Goal: Transaction & Acquisition: Purchase product/service

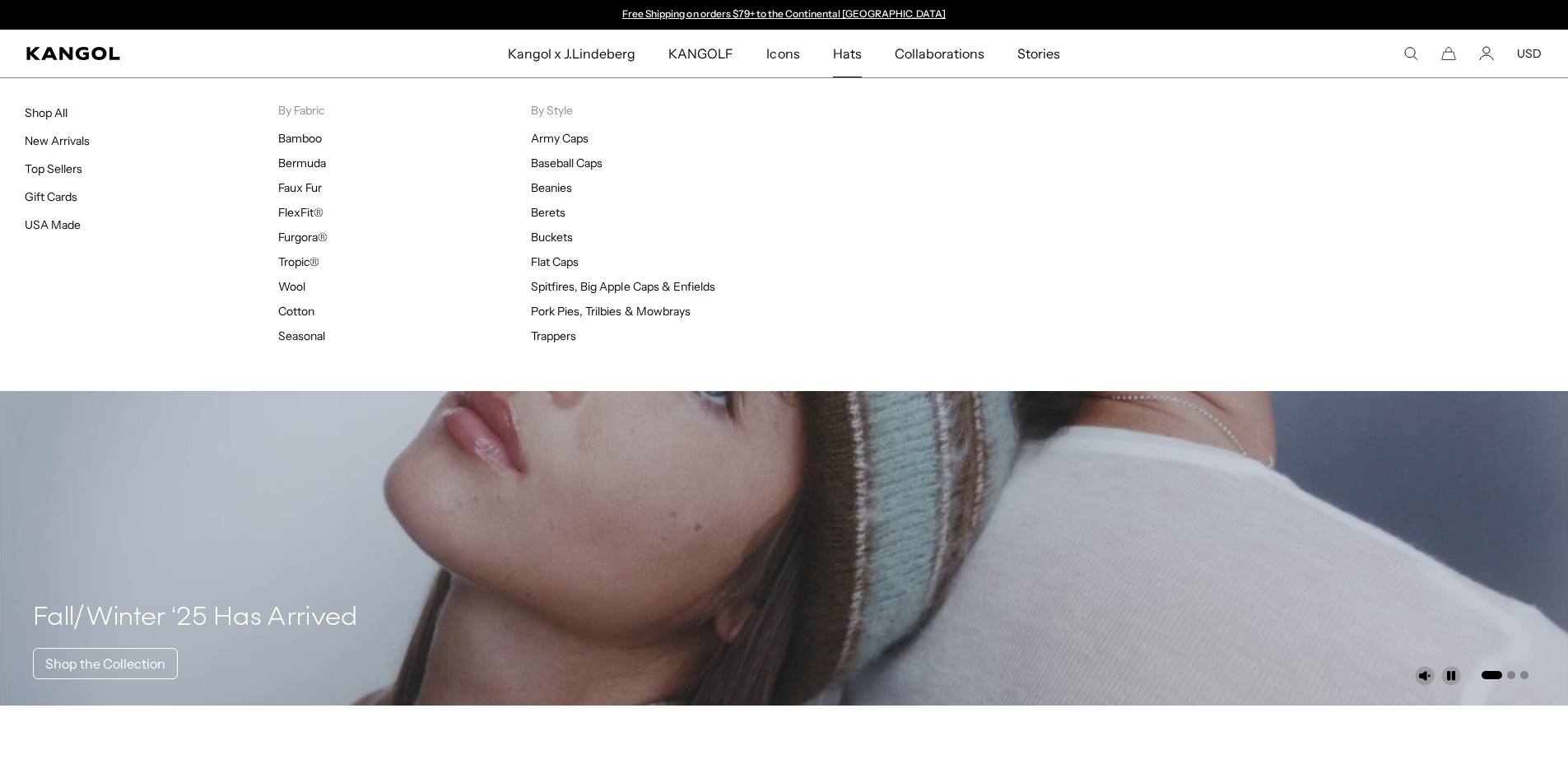
click at [838, 51] on span "Hats" at bounding box center [847, 54] width 29 height 48
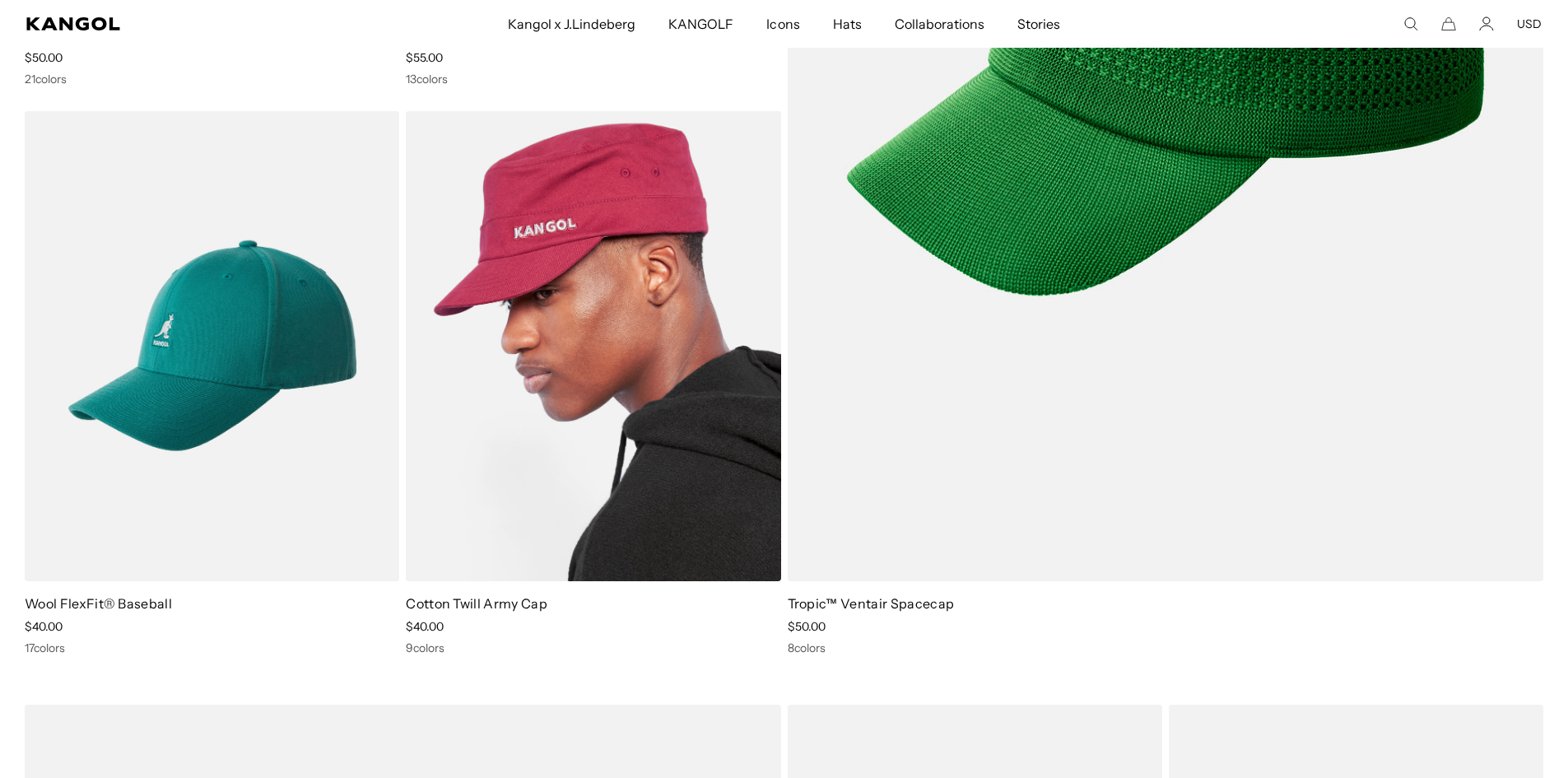
scroll to position [658, 0]
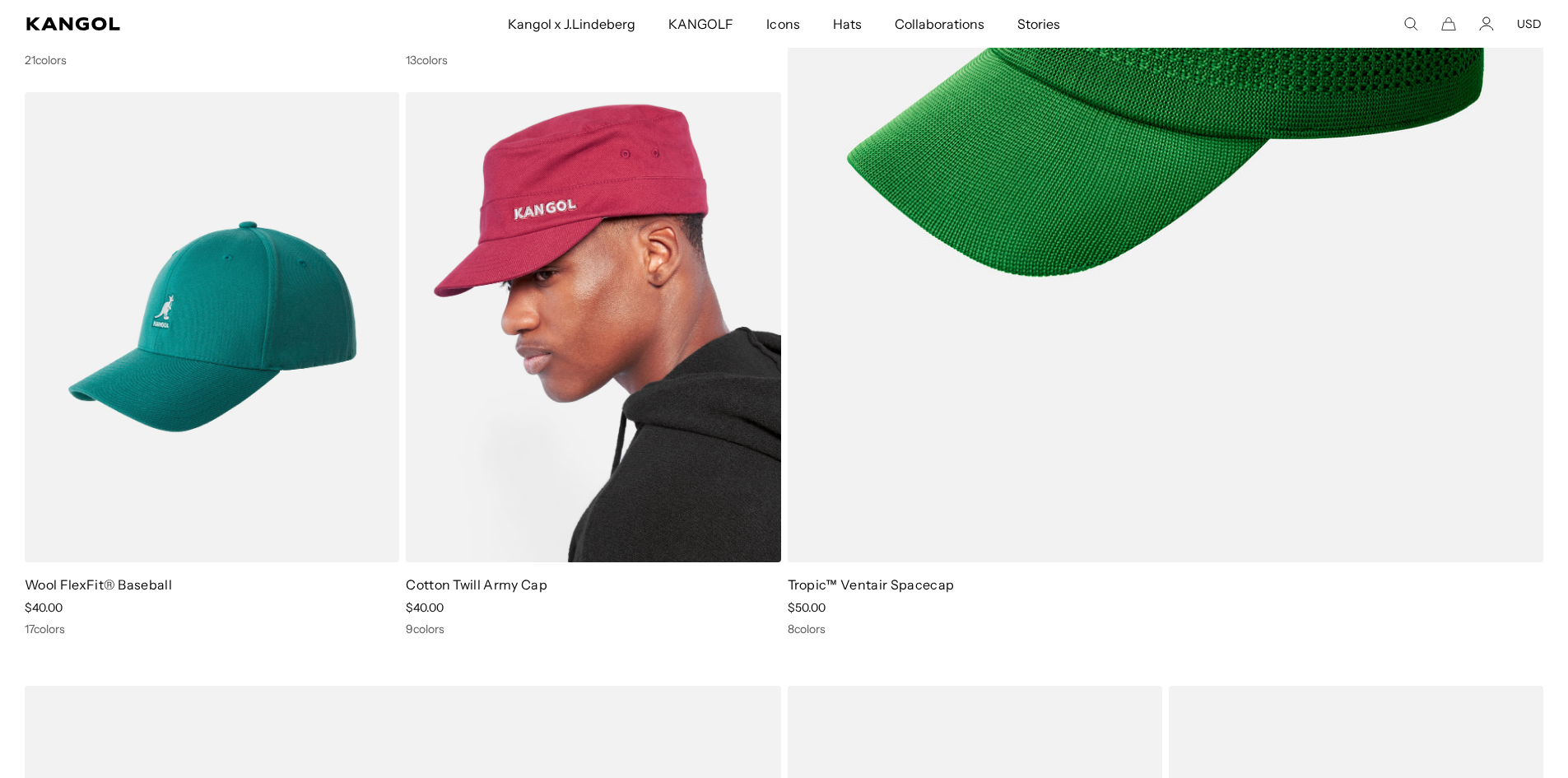
click at [733, 324] on img at bounding box center [593, 327] width 374 height 471
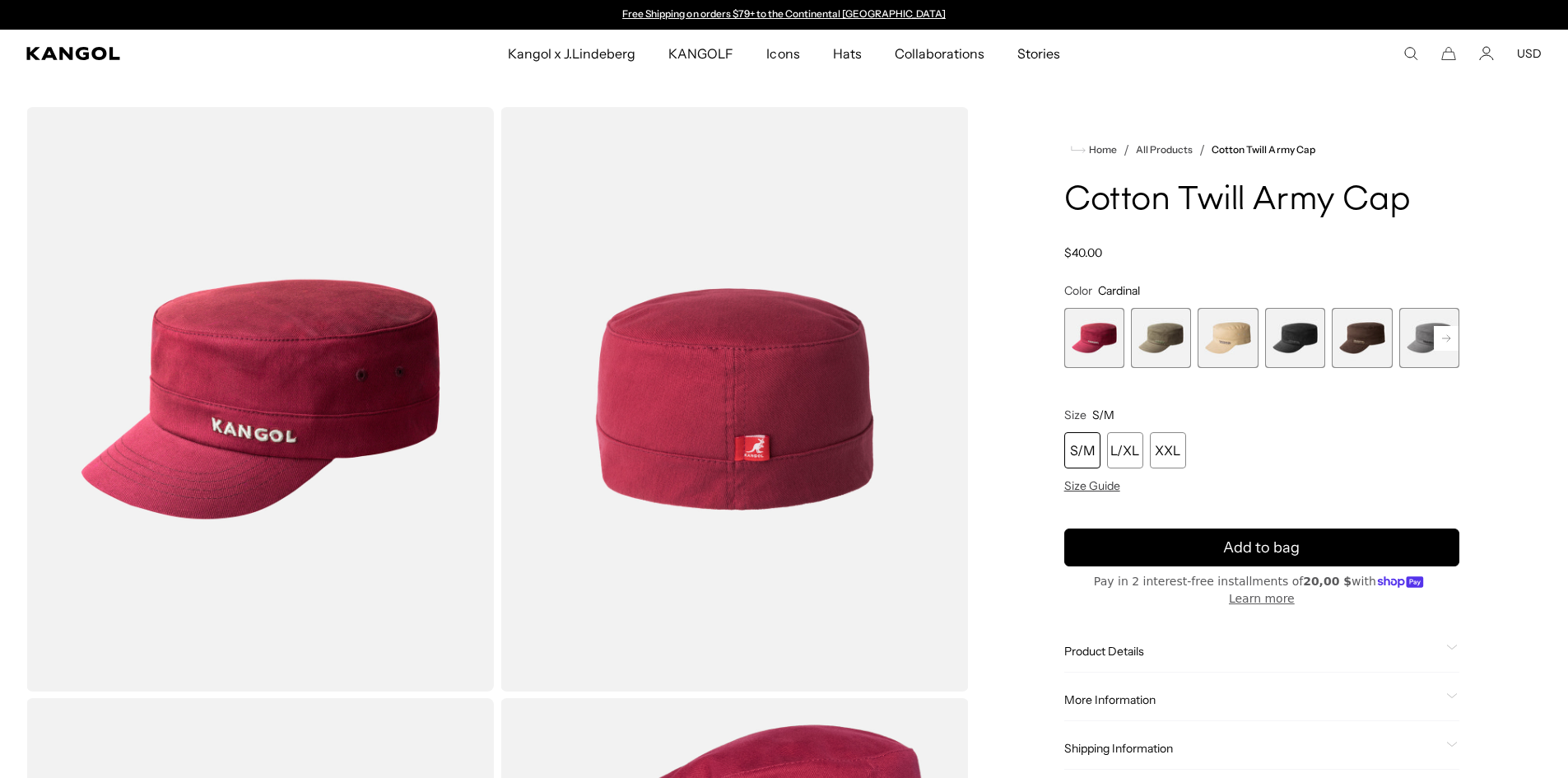
click at [1443, 336] on rect at bounding box center [1446, 338] width 25 height 25
click at [1373, 345] on span "7 of 9" at bounding box center [1361, 337] width 60 height 60
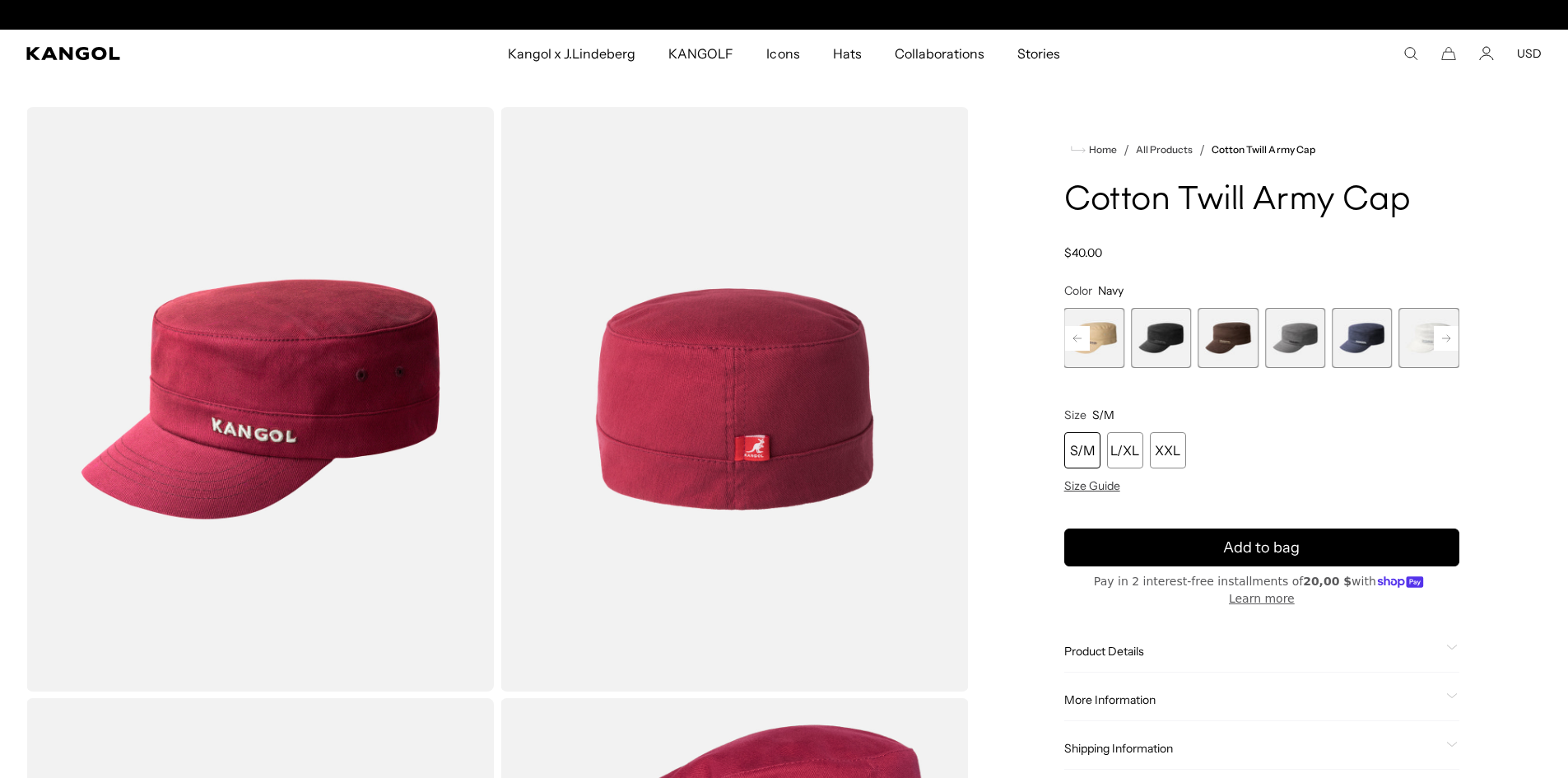
scroll to position [0, 339]
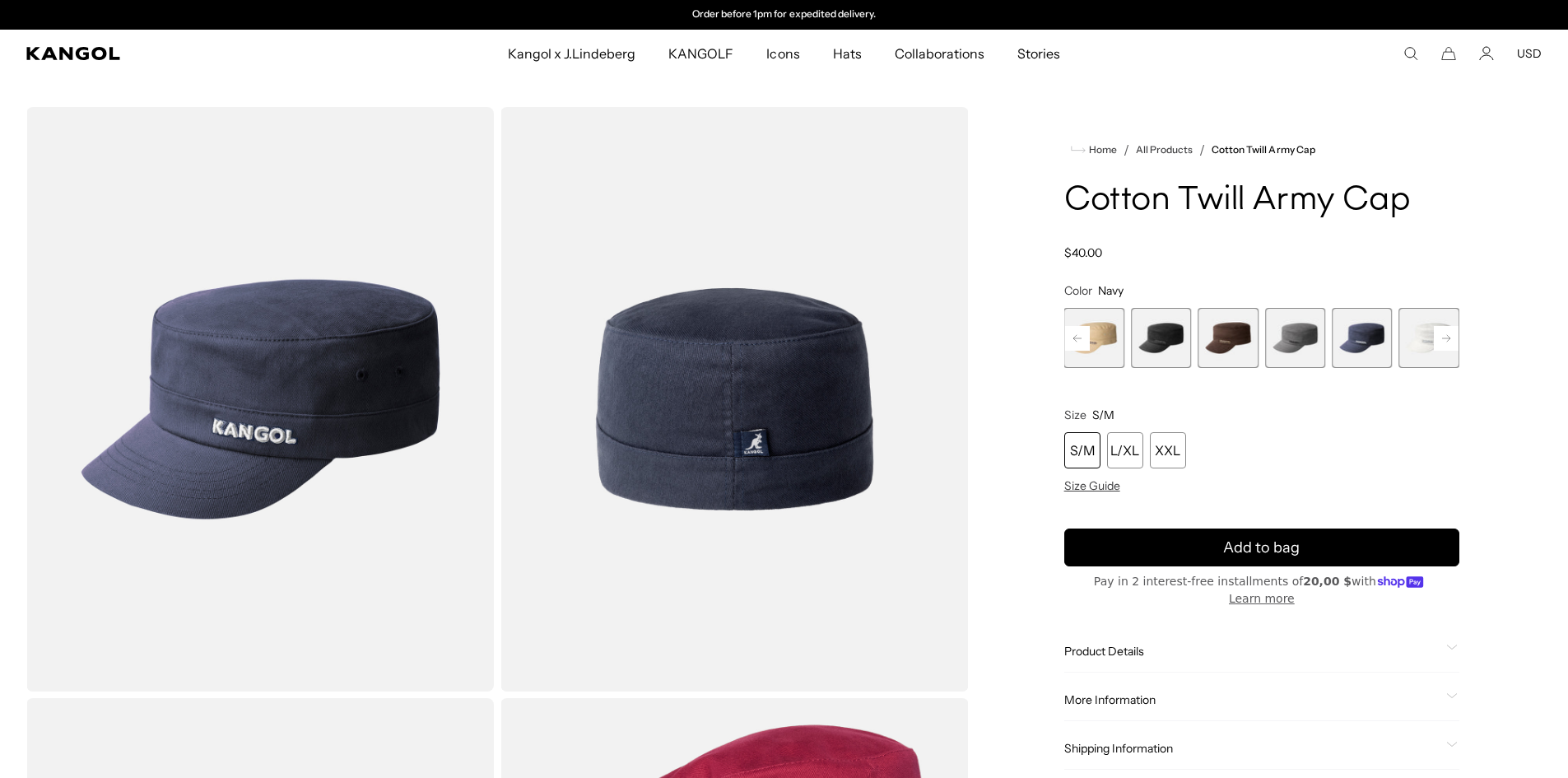
click at [1442, 335] on rect at bounding box center [1446, 338] width 25 height 25
click at [1442, 335] on span "9 of 9" at bounding box center [1429, 337] width 60 height 60
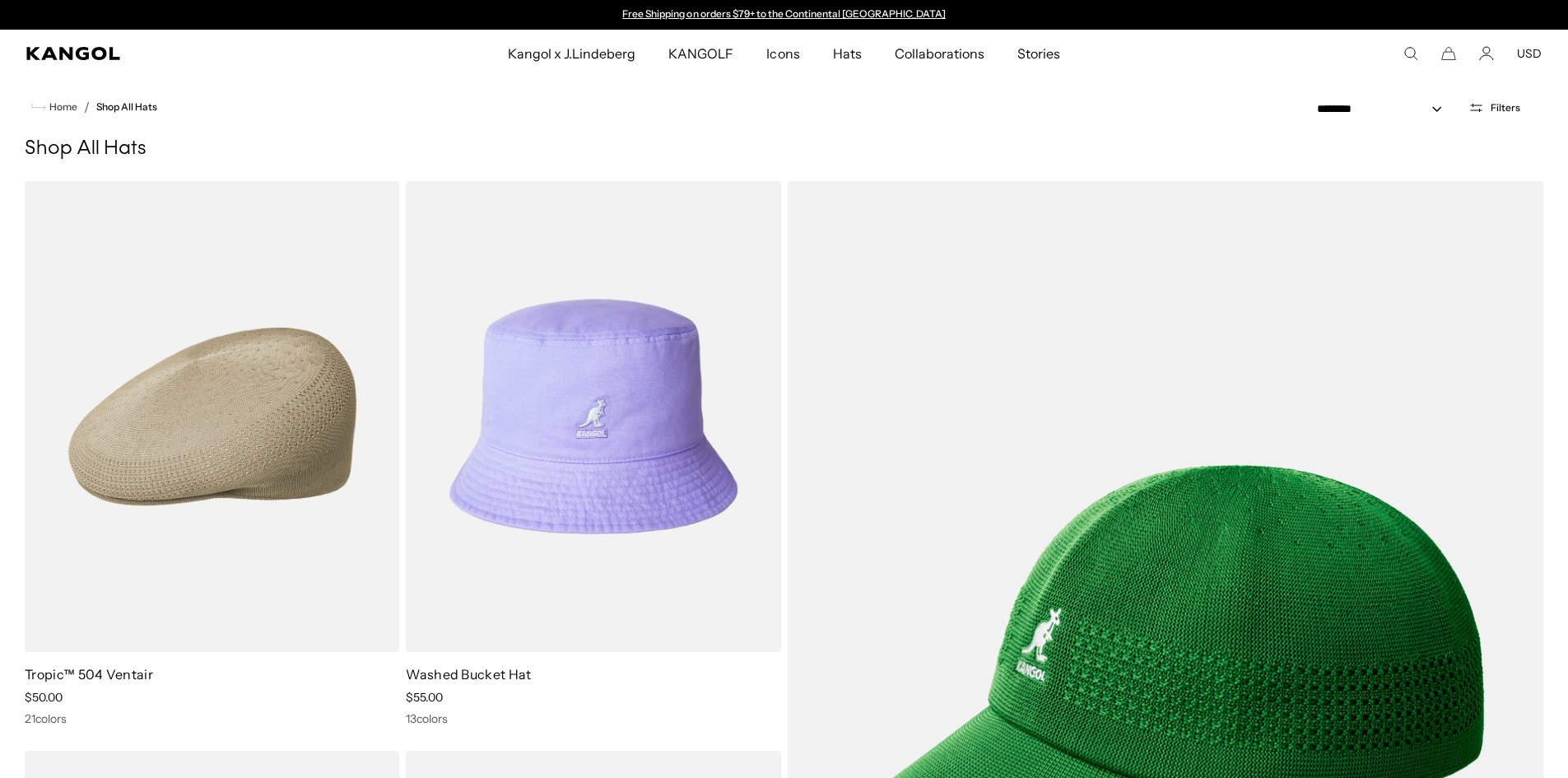
scroll to position [599, 0]
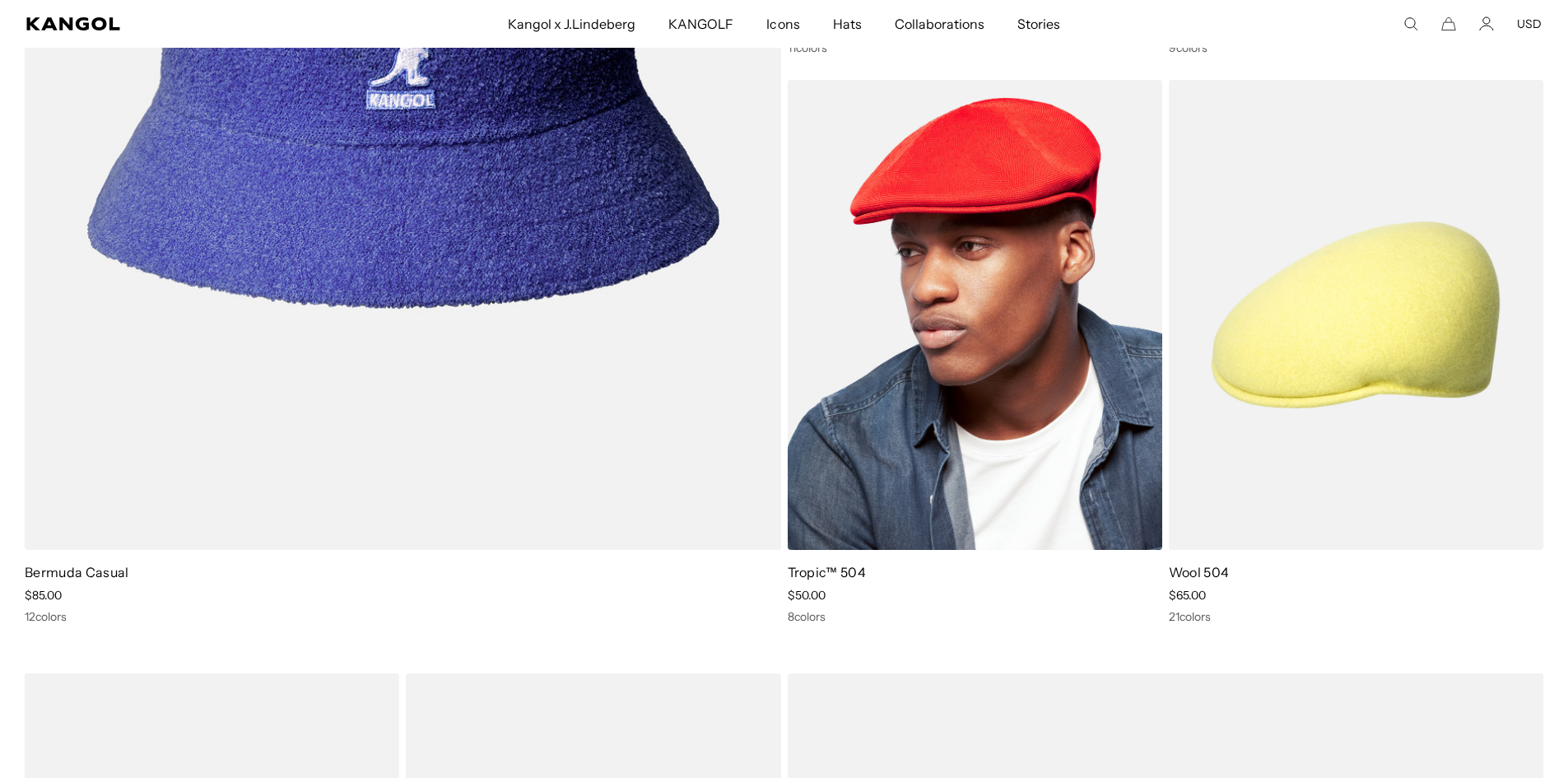
scroll to position [0, 339]
click at [1071, 386] on img at bounding box center [974, 314] width 374 height 471
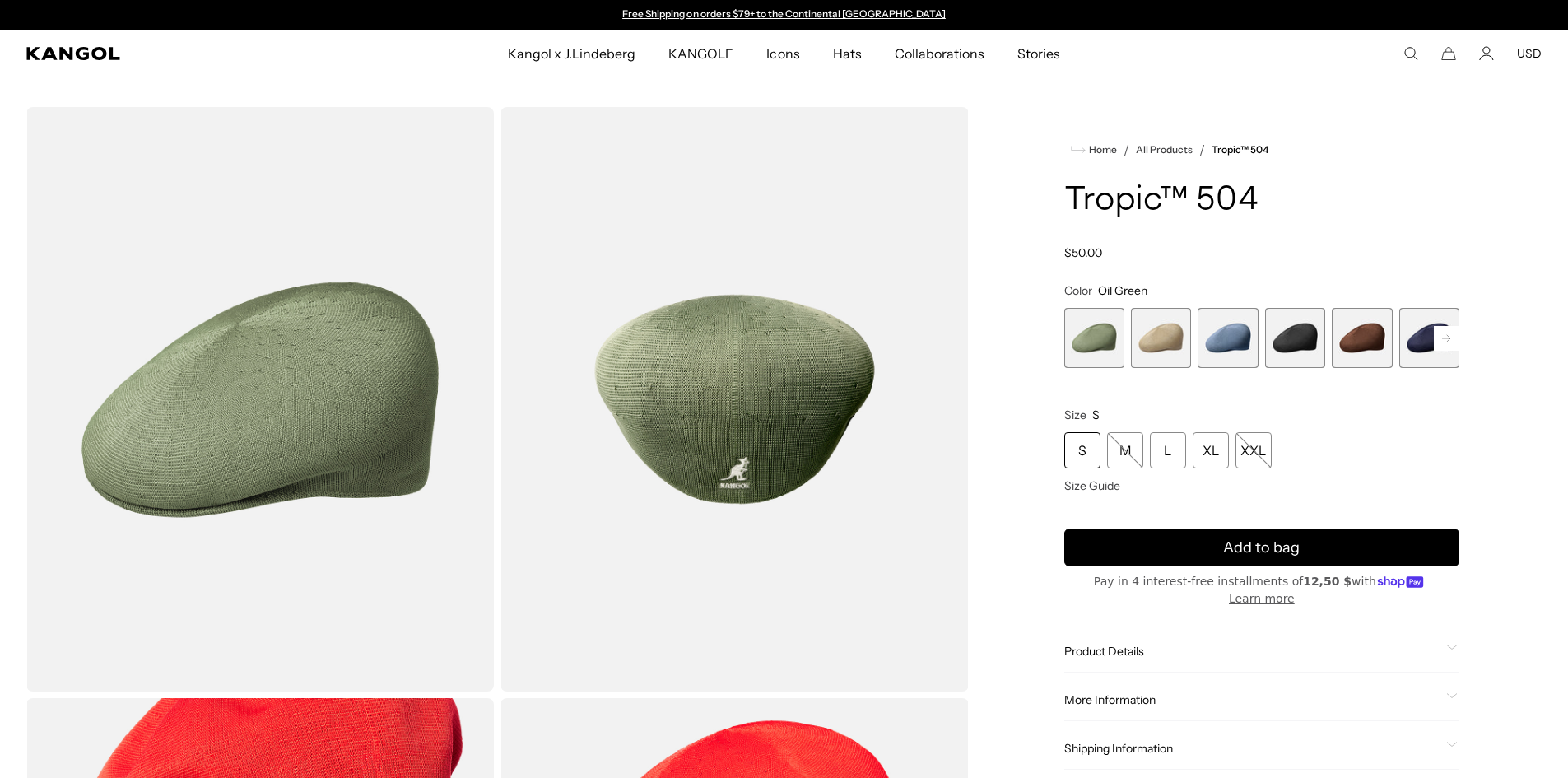
click at [1270, 340] on span "4 of 9" at bounding box center [1295, 337] width 60 height 60
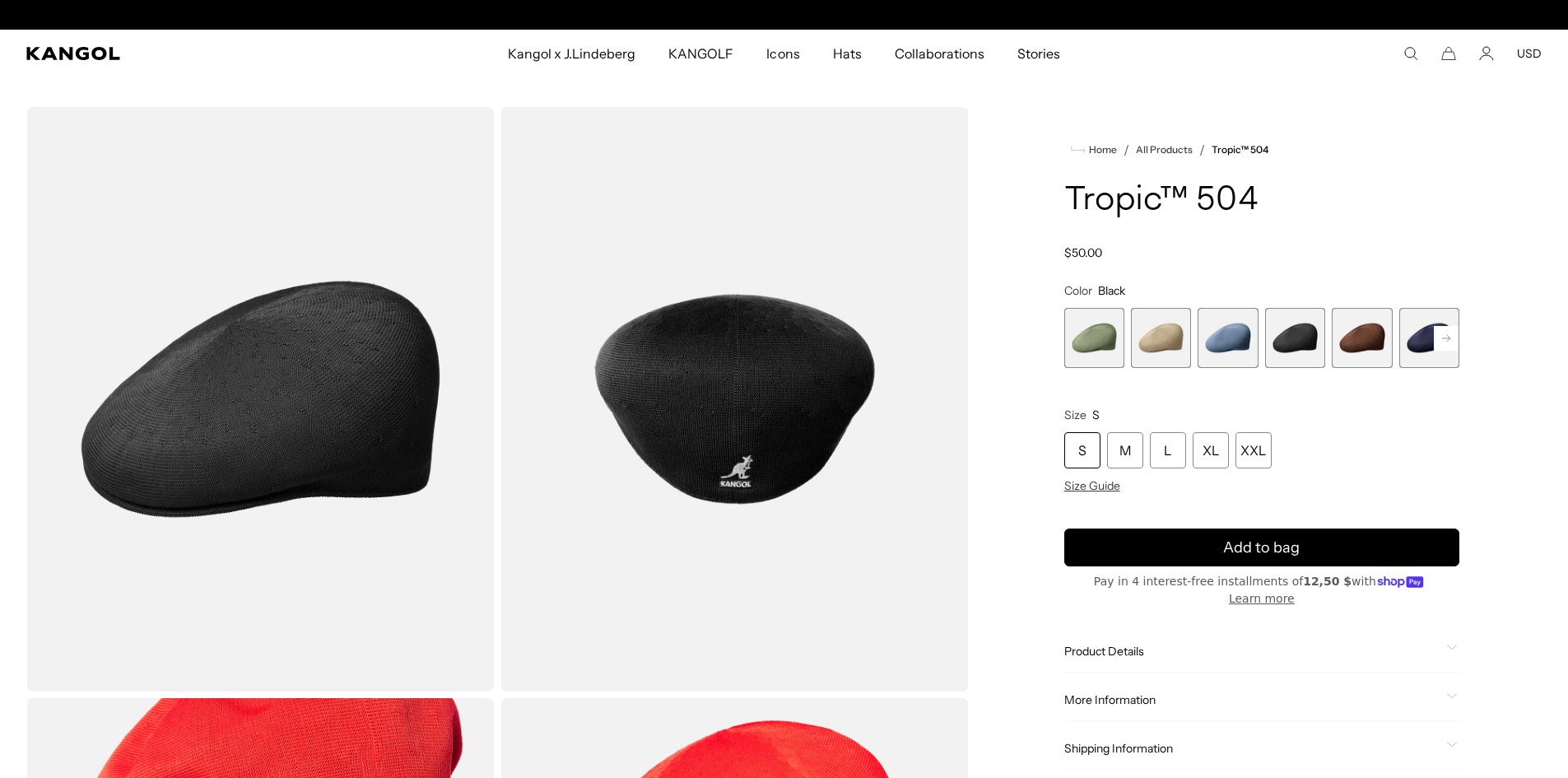
scroll to position [0, 339]
click at [1436, 335] on rect at bounding box center [1446, 338] width 25 height 25
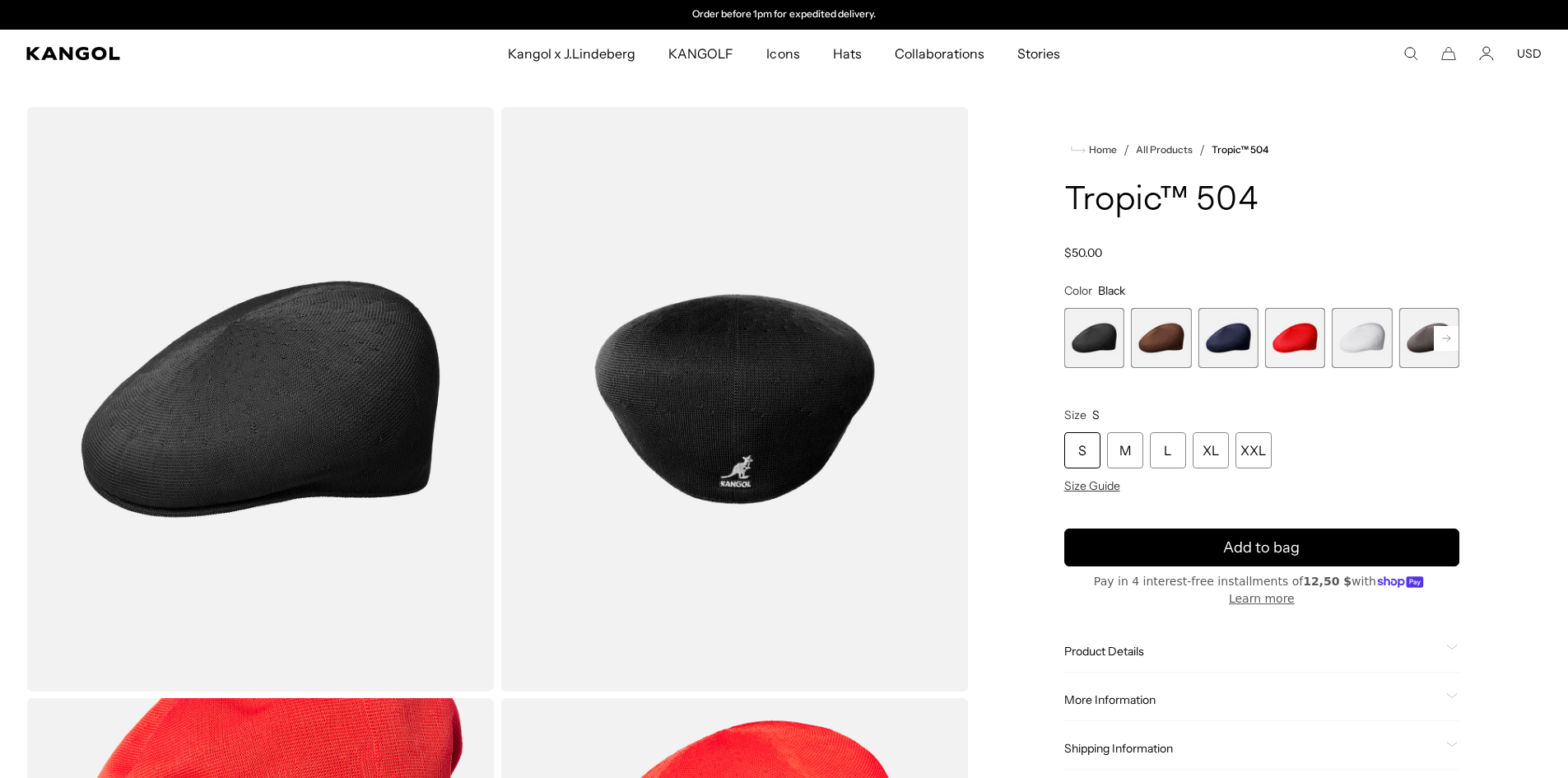
click at [1436, 335] on div "Previous Next Oil Green Variant sold out or unavailable Beige Variant sold out …" at bounding box center [1261, 337] width 395 height 60
click at [1242, 357] on span "6 of 9" at bounding box center [1227, 337] width 60 height 60
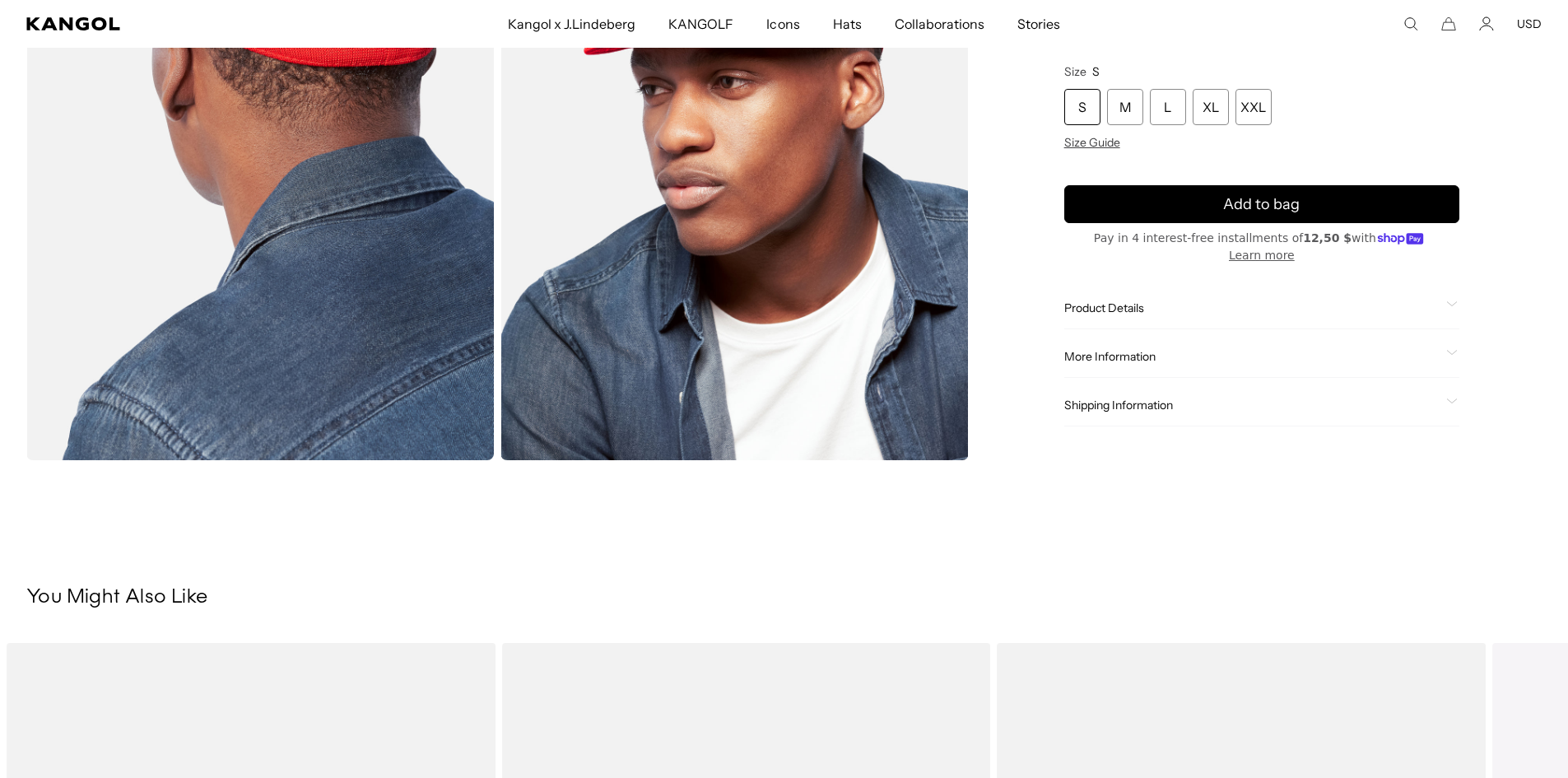
scroll to position [494, 0]
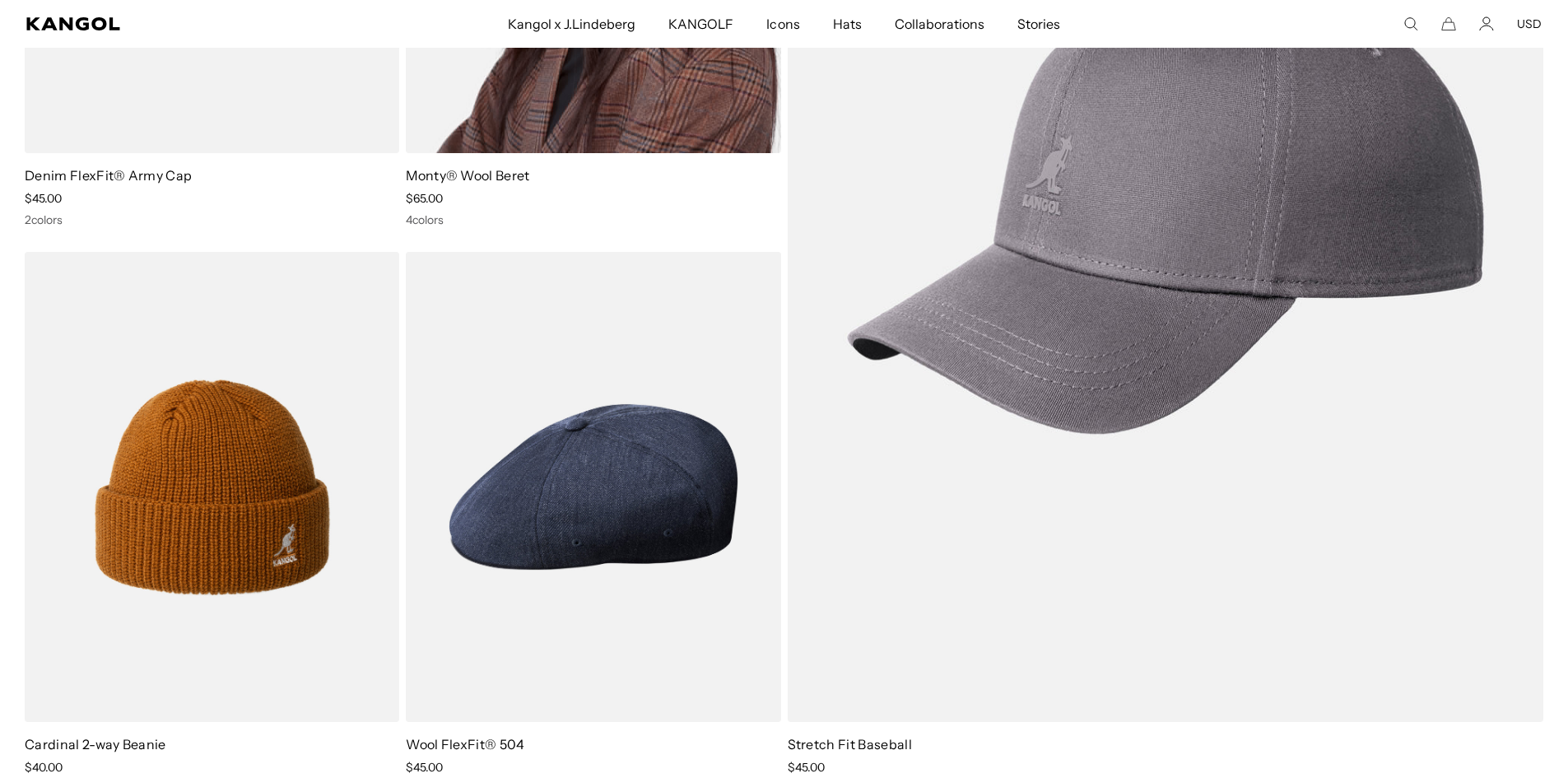
scroll to position [4819, 0]
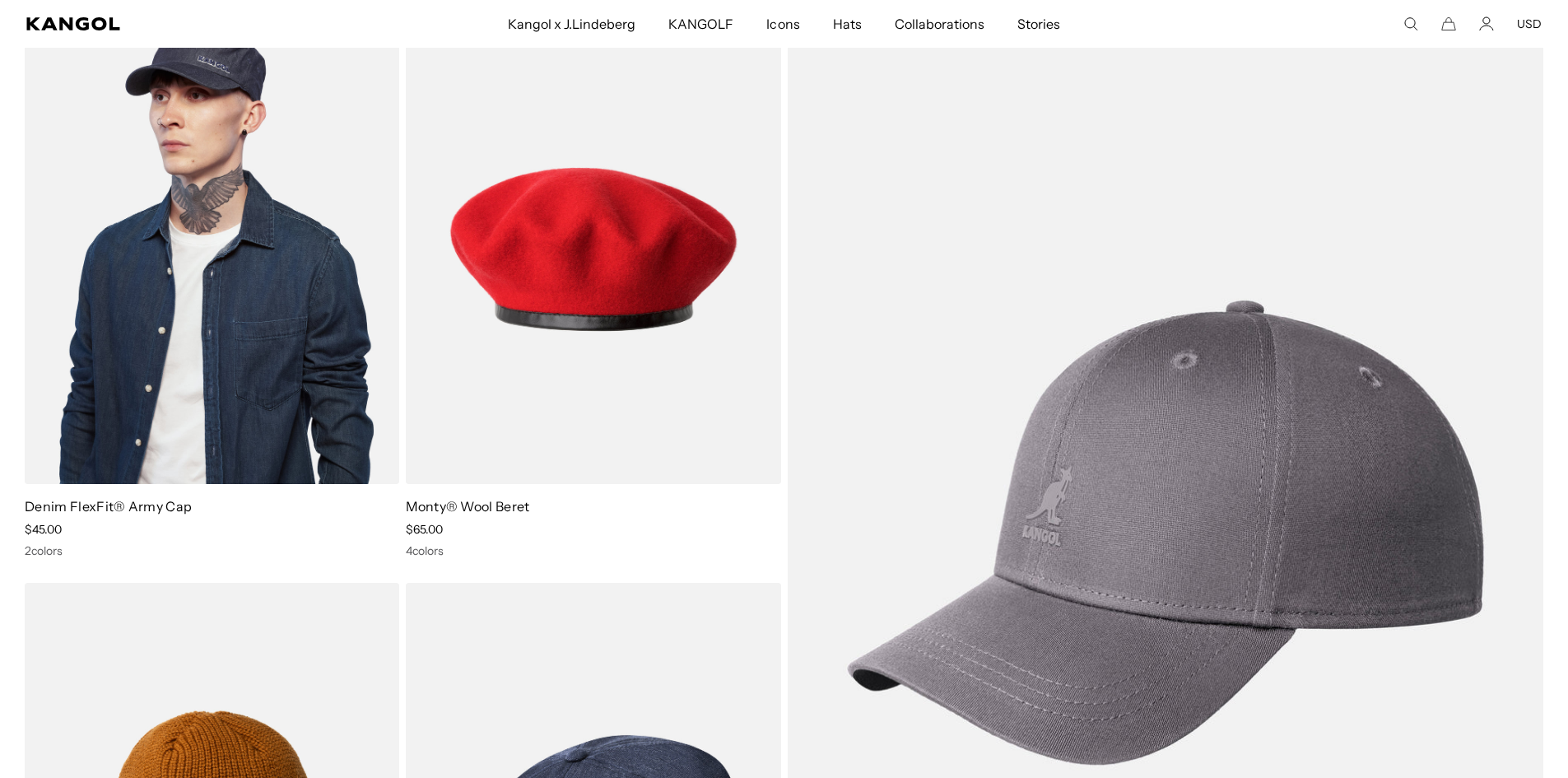
click at [282, 296] on img at bounding box center [212, 248] width 374 height 471
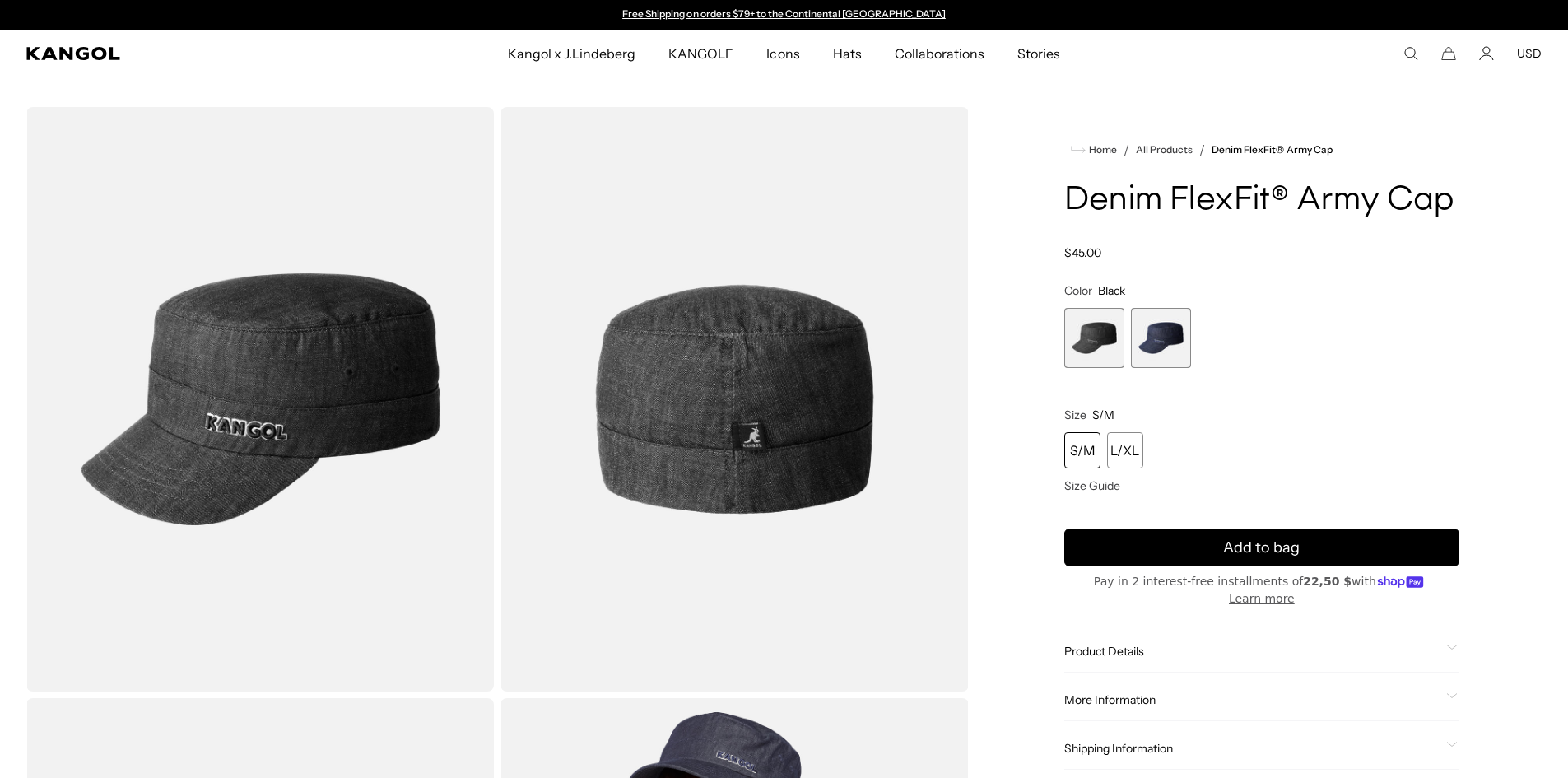
click at [1143, 330] on span "2 of 2" at bounding box center [1161, 337] width 60 height 60
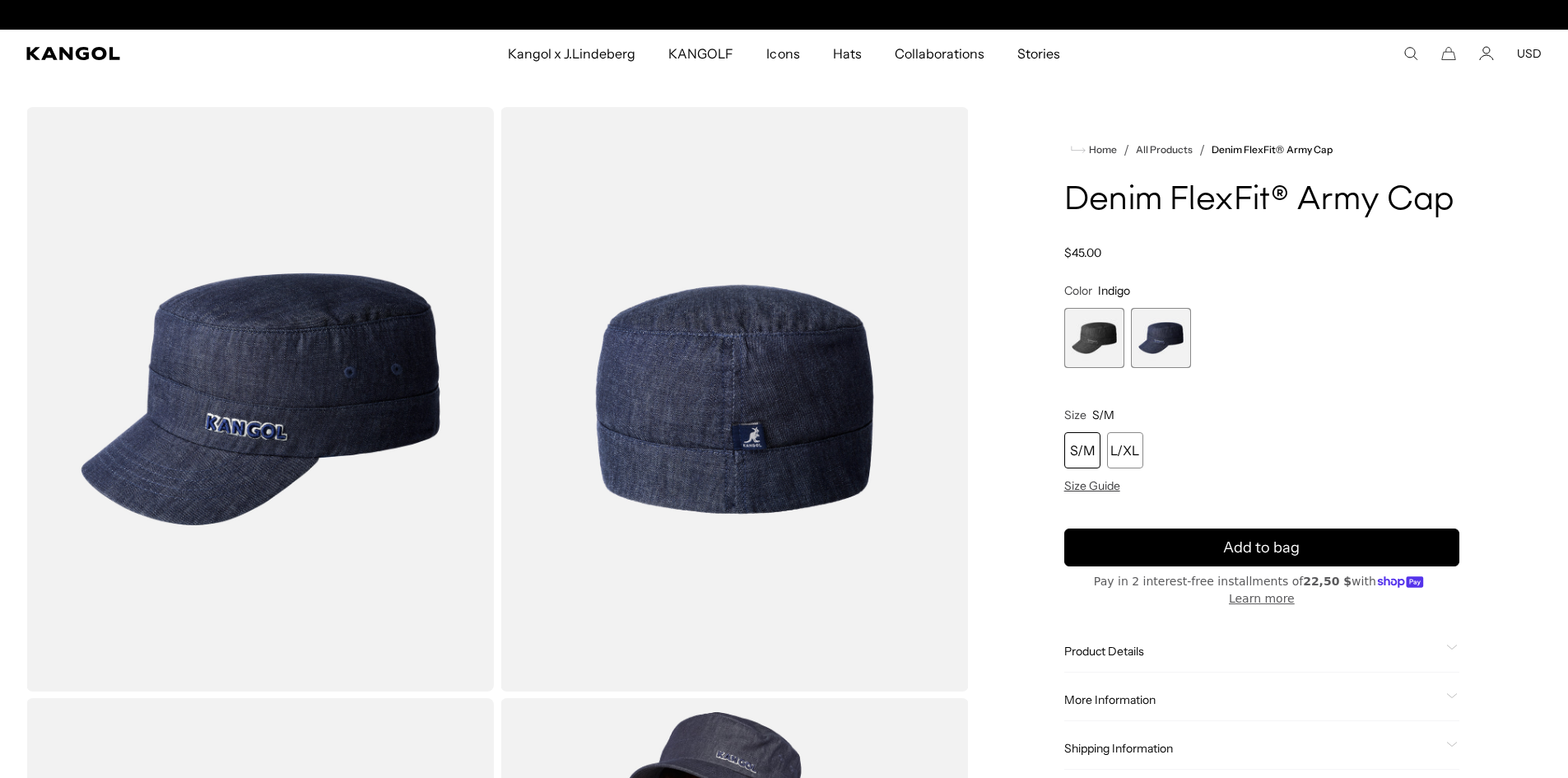
scroll to position [0, 339]
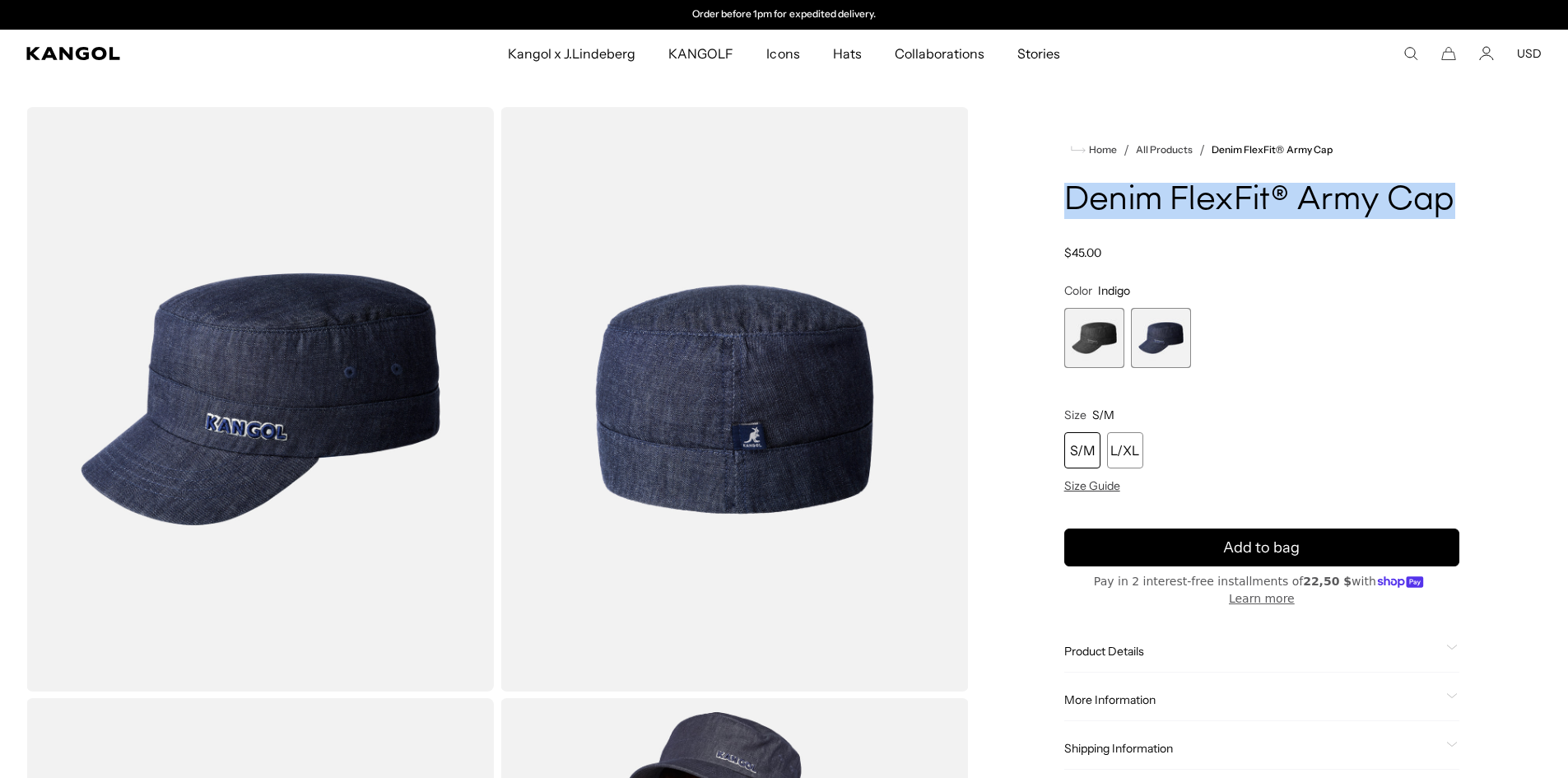
drag, startPoint x: 1073, startPoint y: 212, endPoint x: 1454, endPoint y: 192, distance: 381.5
click at [1454, 192] on h1 "Denim FlexFit® Army Cap" at bounding box center [1261, 201] width 395 height 36
copy h1 "Denim FlexFit® Army Cap"
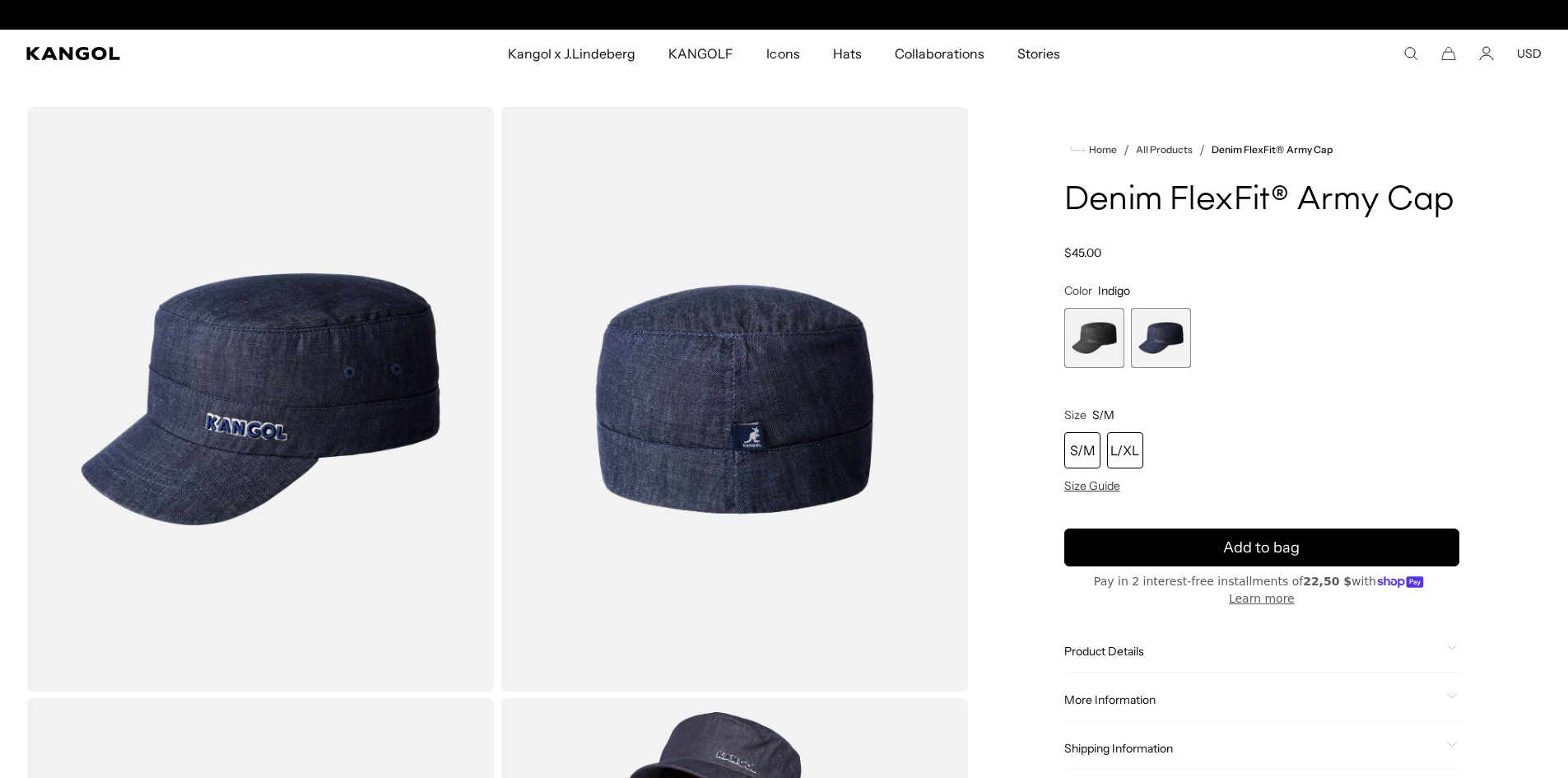
click at [1115, 442] on div "L/XL" at bounding box center [1125, 450] width 36 height 36
click at [1533, 55] on button "USD" at bounding box center [1529, 53] width 25 height 15
click at [1534, 107] on link "EUR" at bounding box center [1528, 108] width 23 height 15
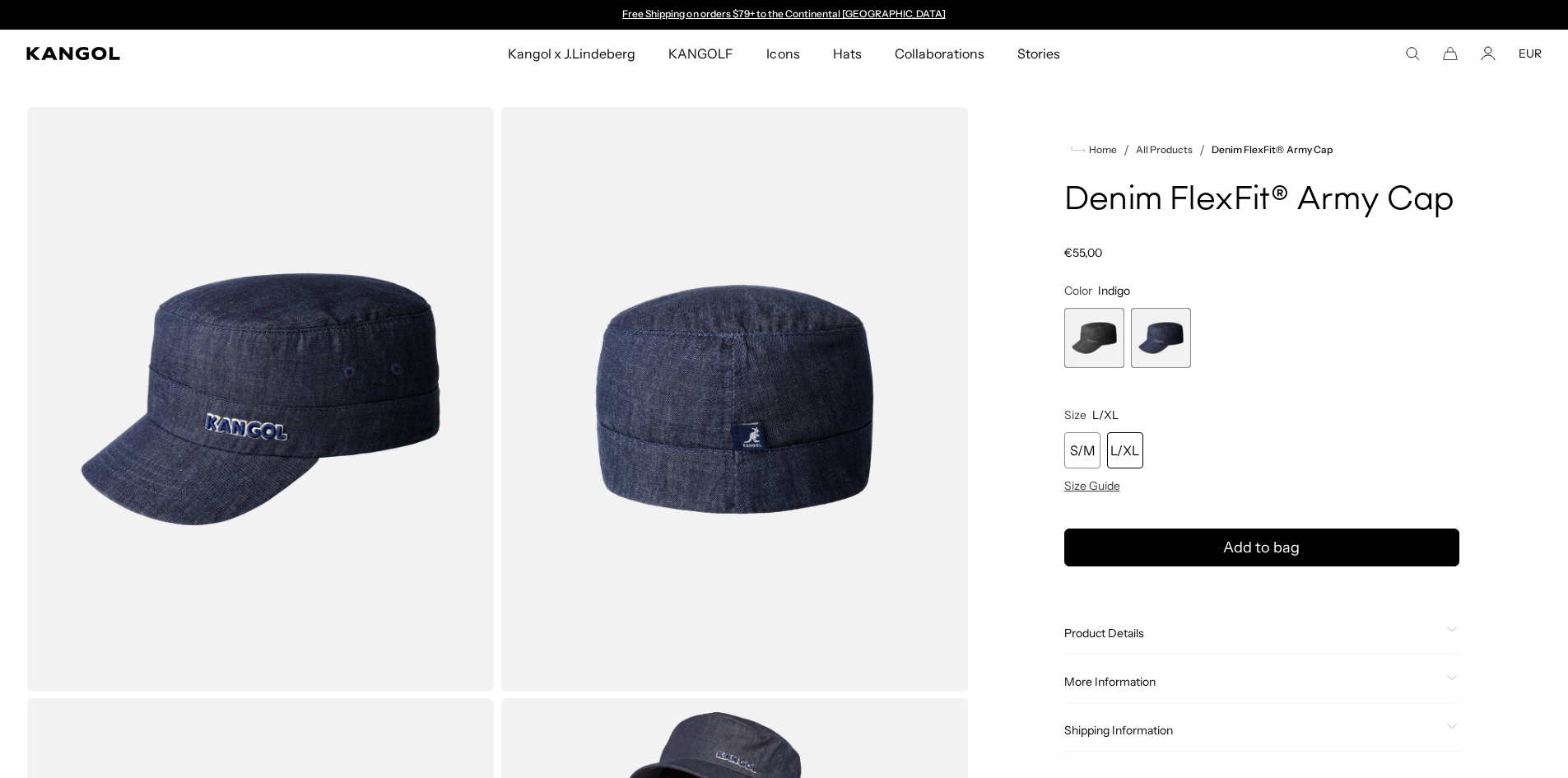
click at [1113, 448] on div "L/XL" at bounding box center [1125, 450] width 36 height 36
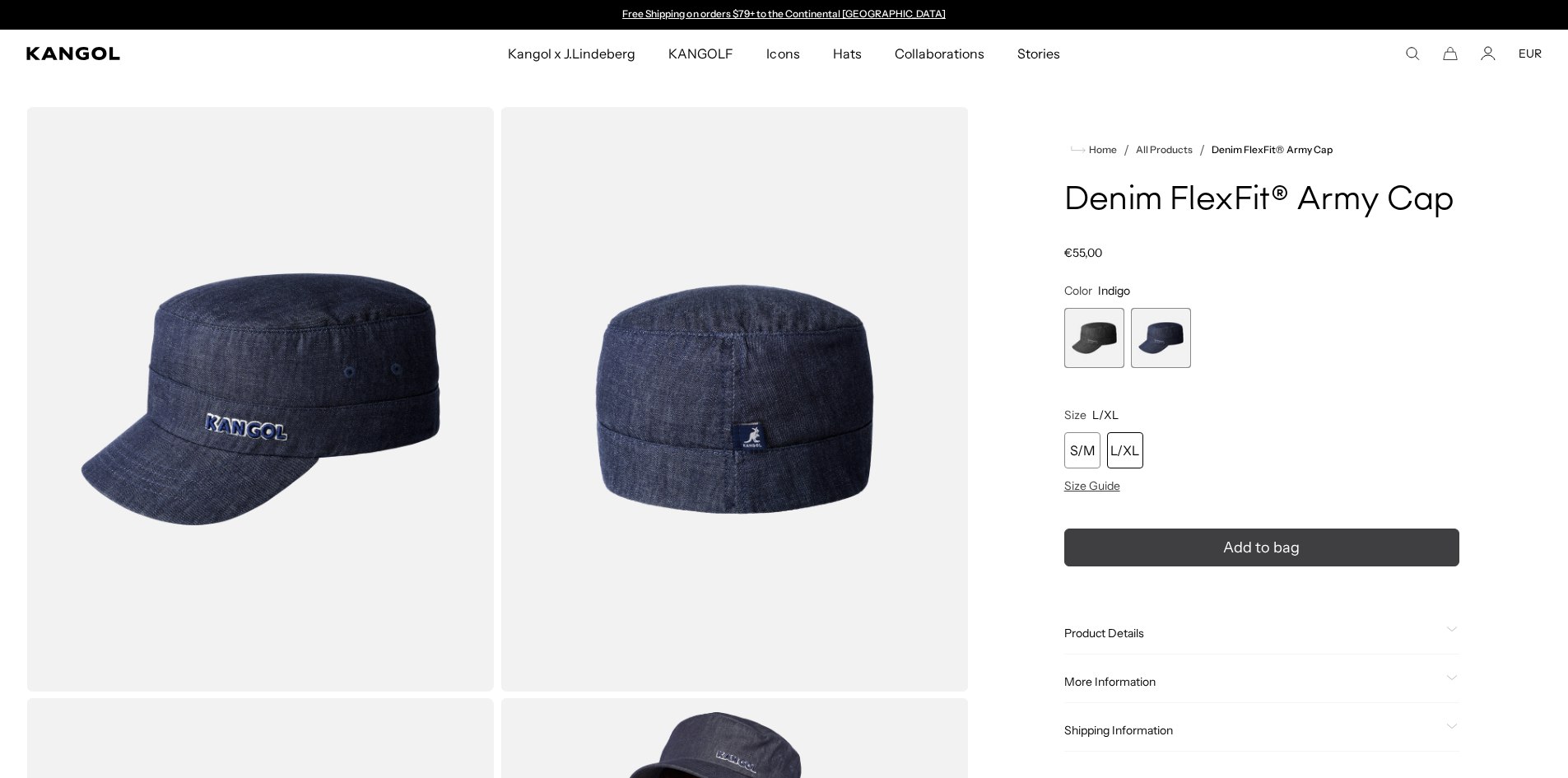
click at [1181, 552] on button "Add to bag" at bounding box center [1261, 547] width 395 height 38
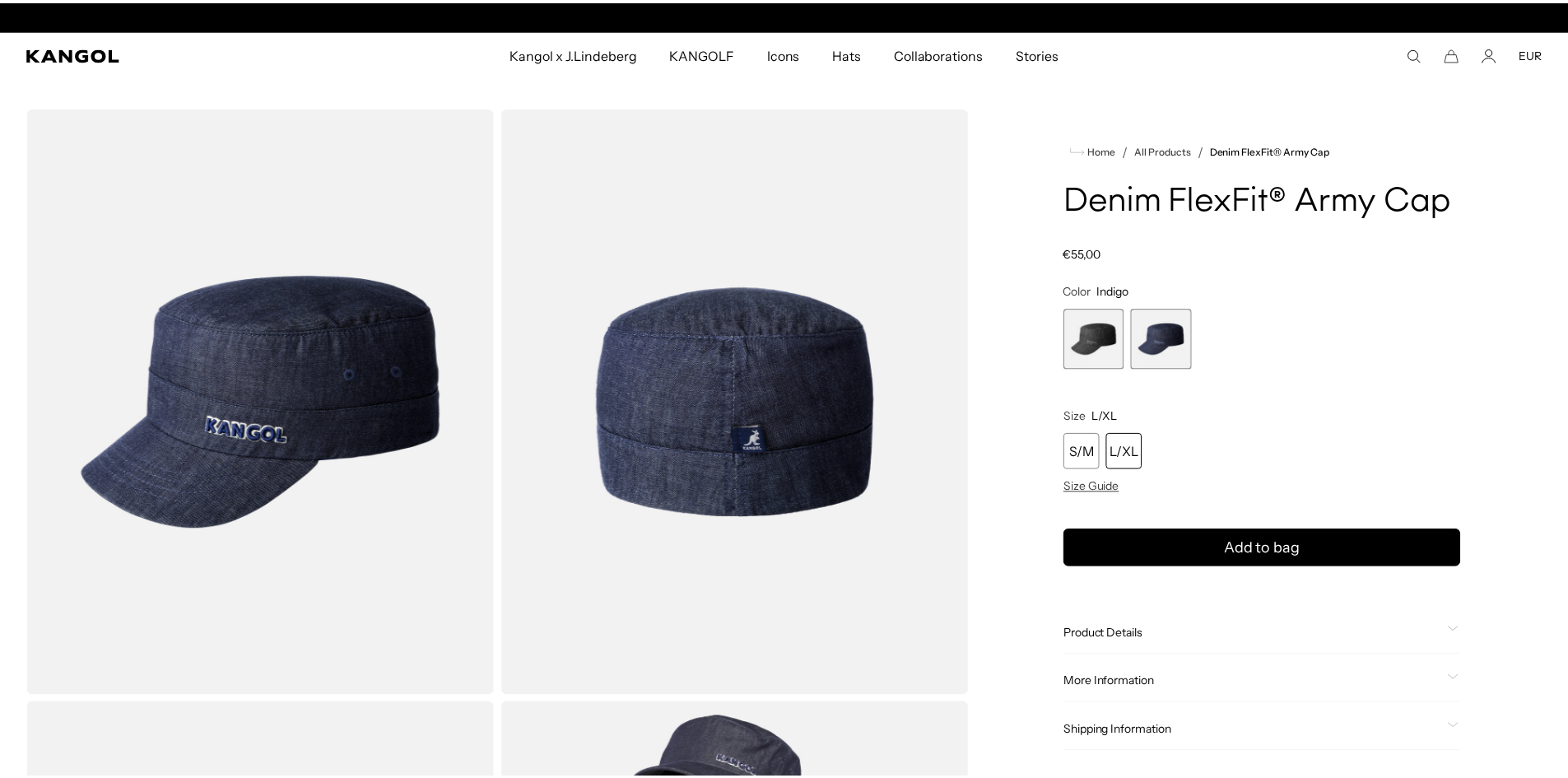
scroll to position [0, 339]
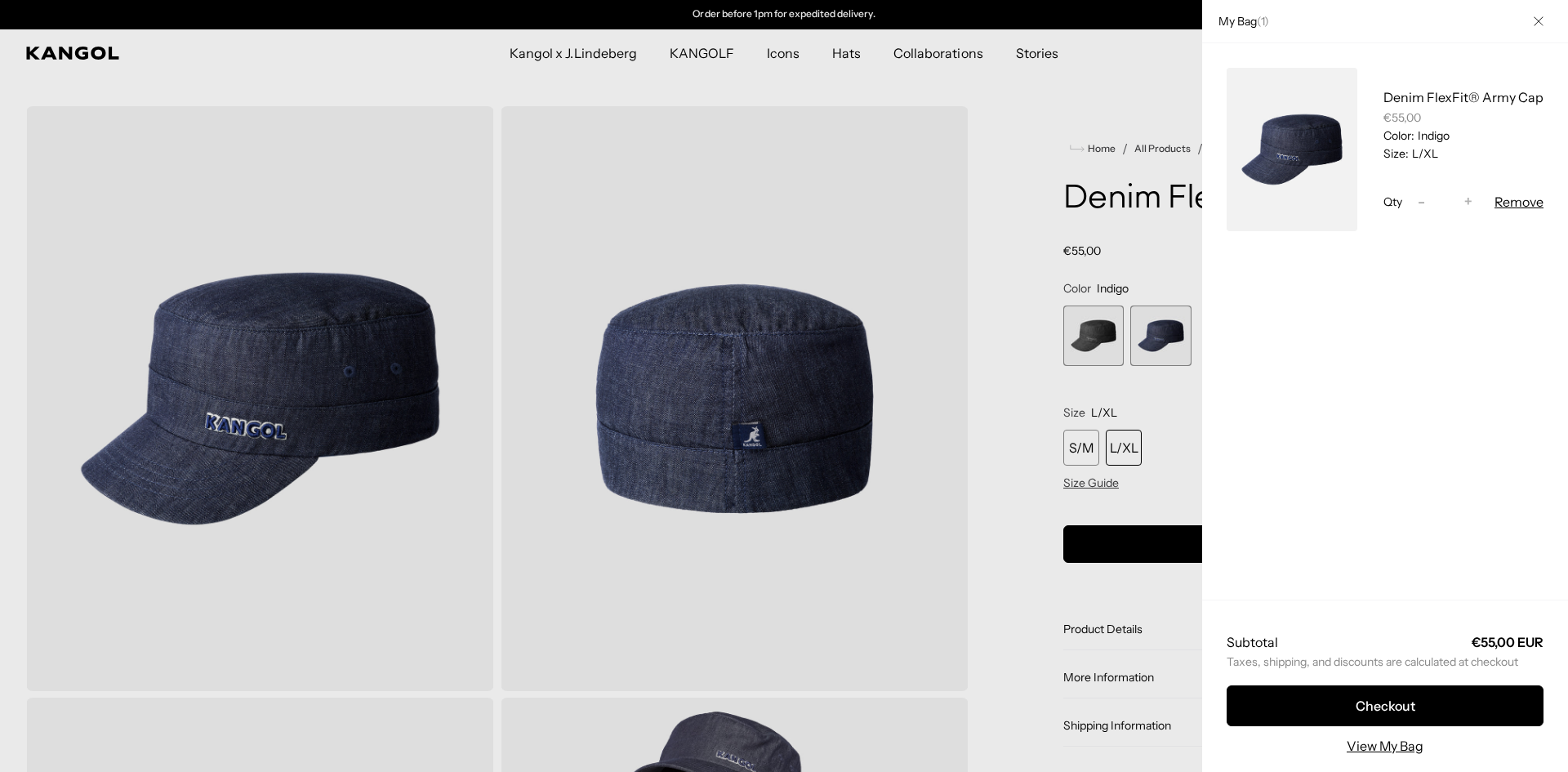
click at [1151, 345] on div at bounding box center [784, 386] width 1568 height 772
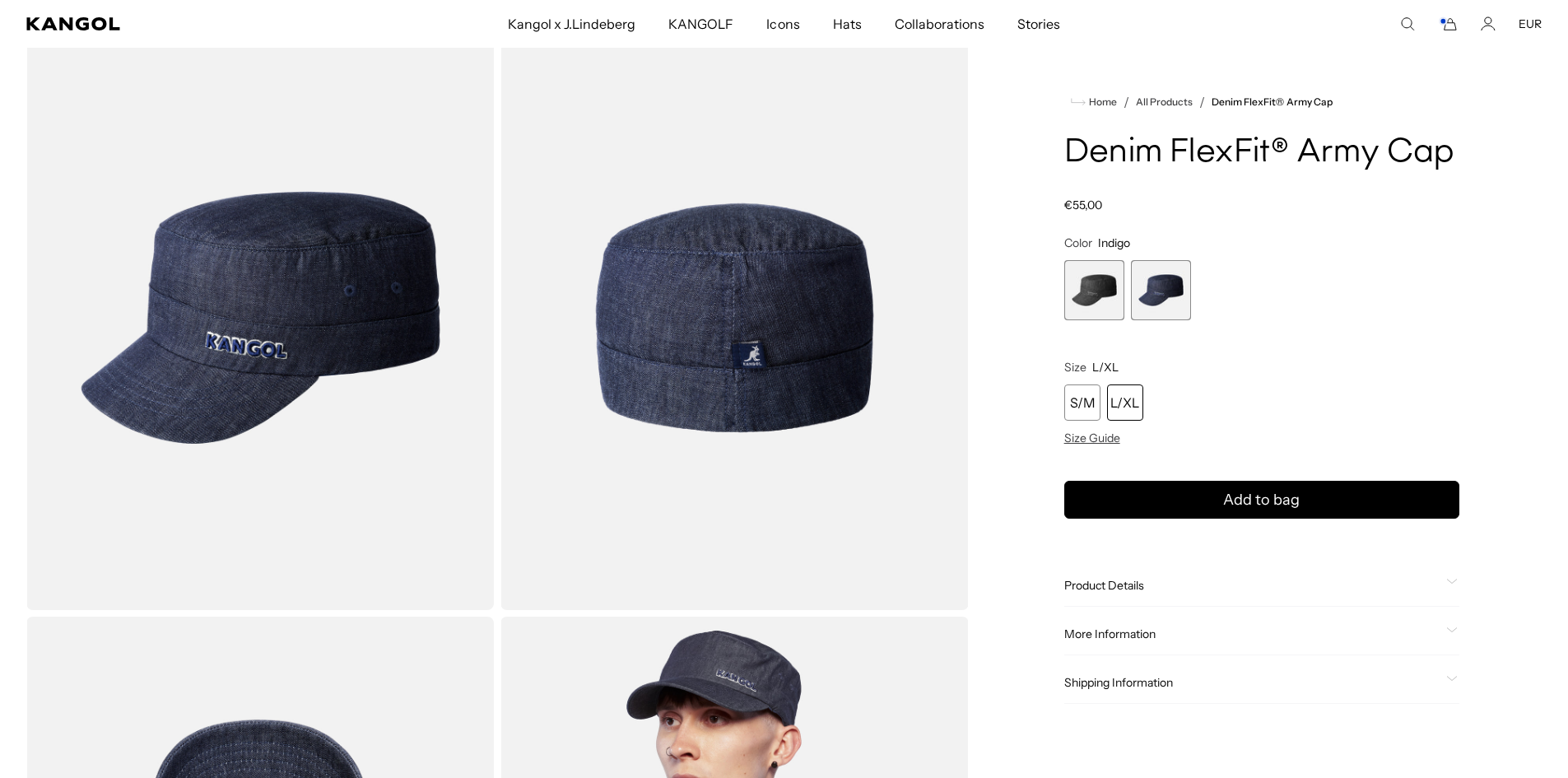
scroll to position [82, 0]
click at [1151, 680] on span "Shipping Information" at bounding box center [1251, 681] width 375 height 15
click at [1447, 678] on span at bounding box center [1452, 681] width 13 height 13
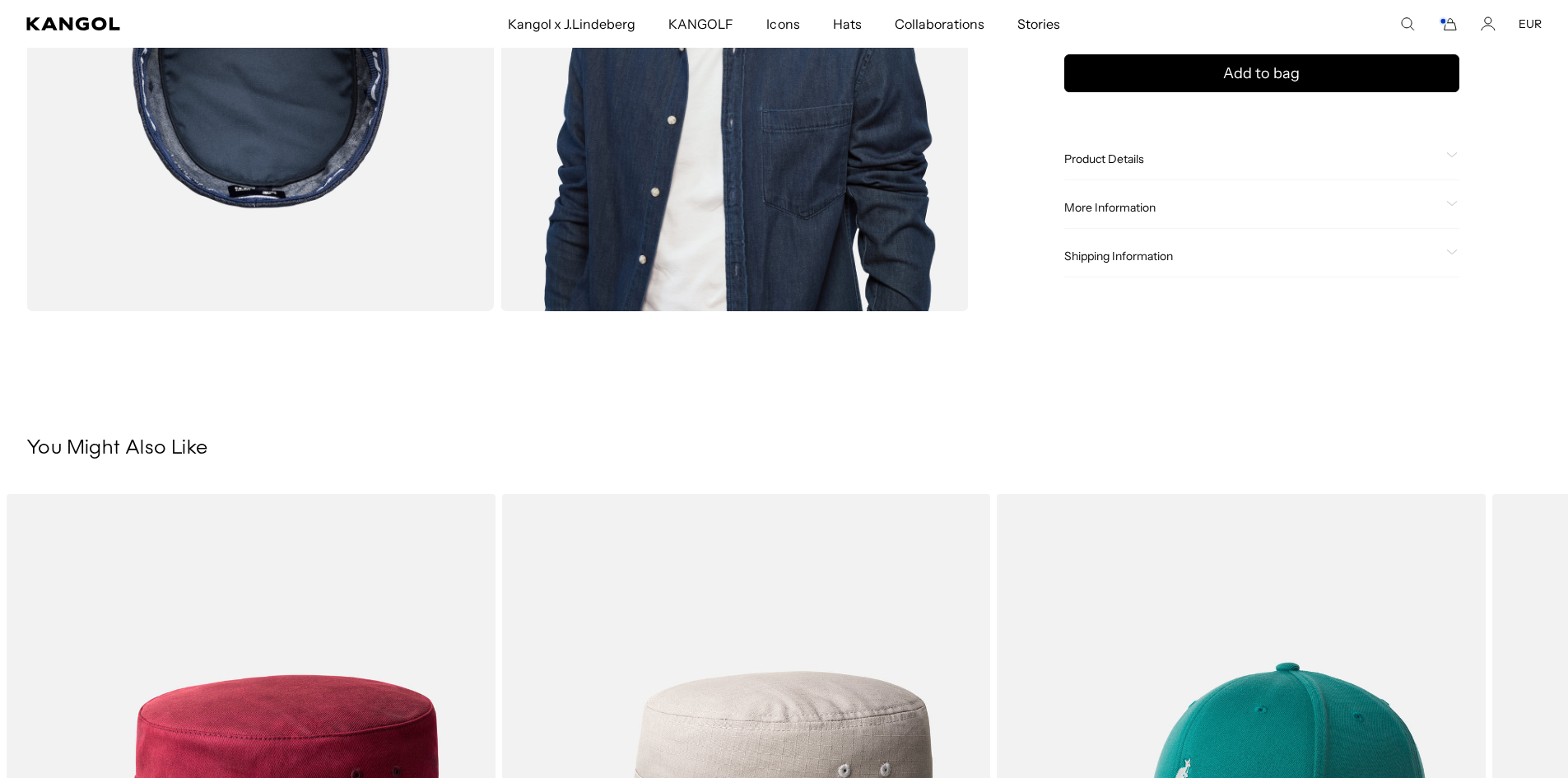
scroll to position [823, 0]
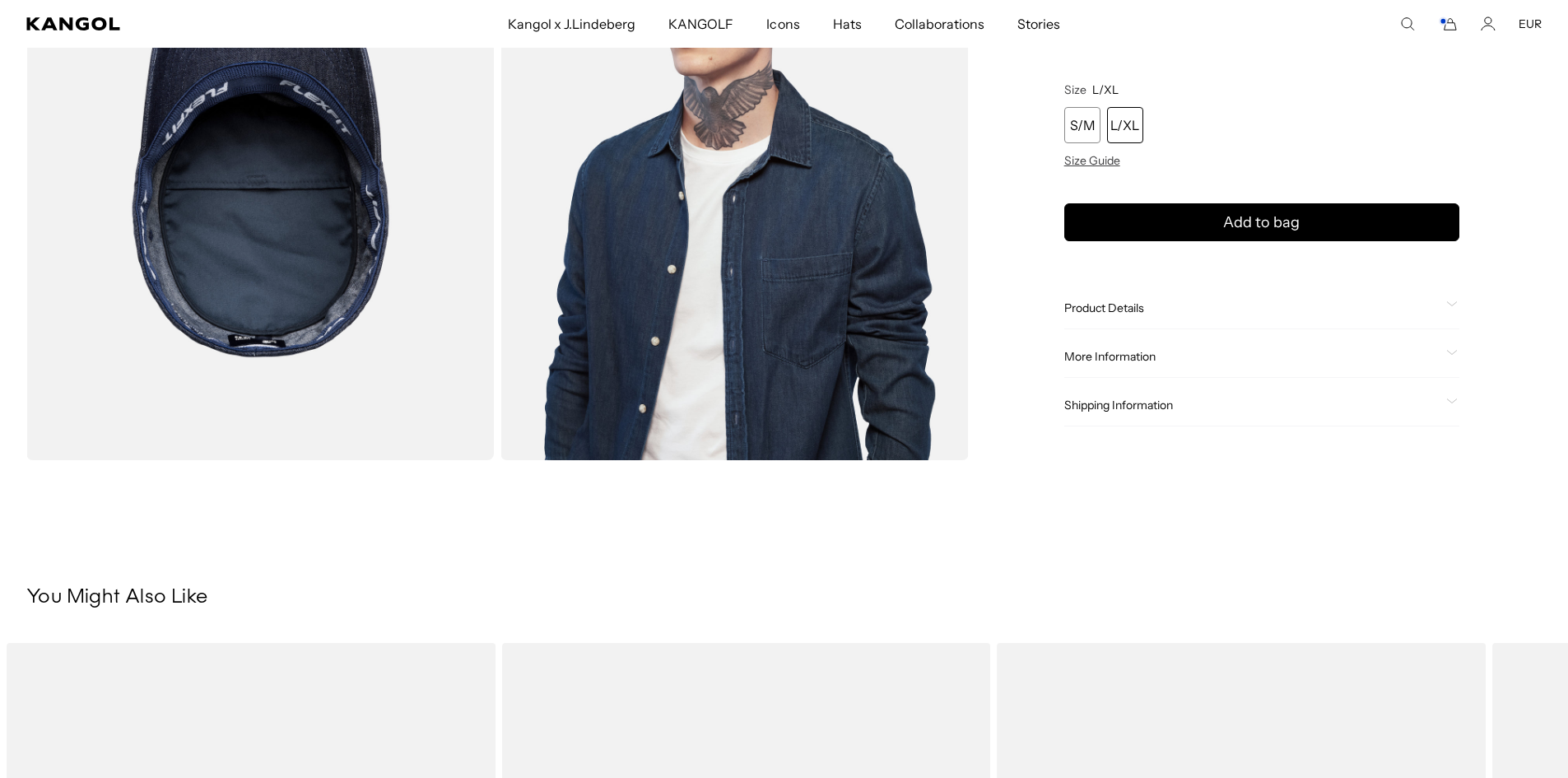
click at [1448, 401] on icon at bounding box center [1452, 401] width 10 height 4
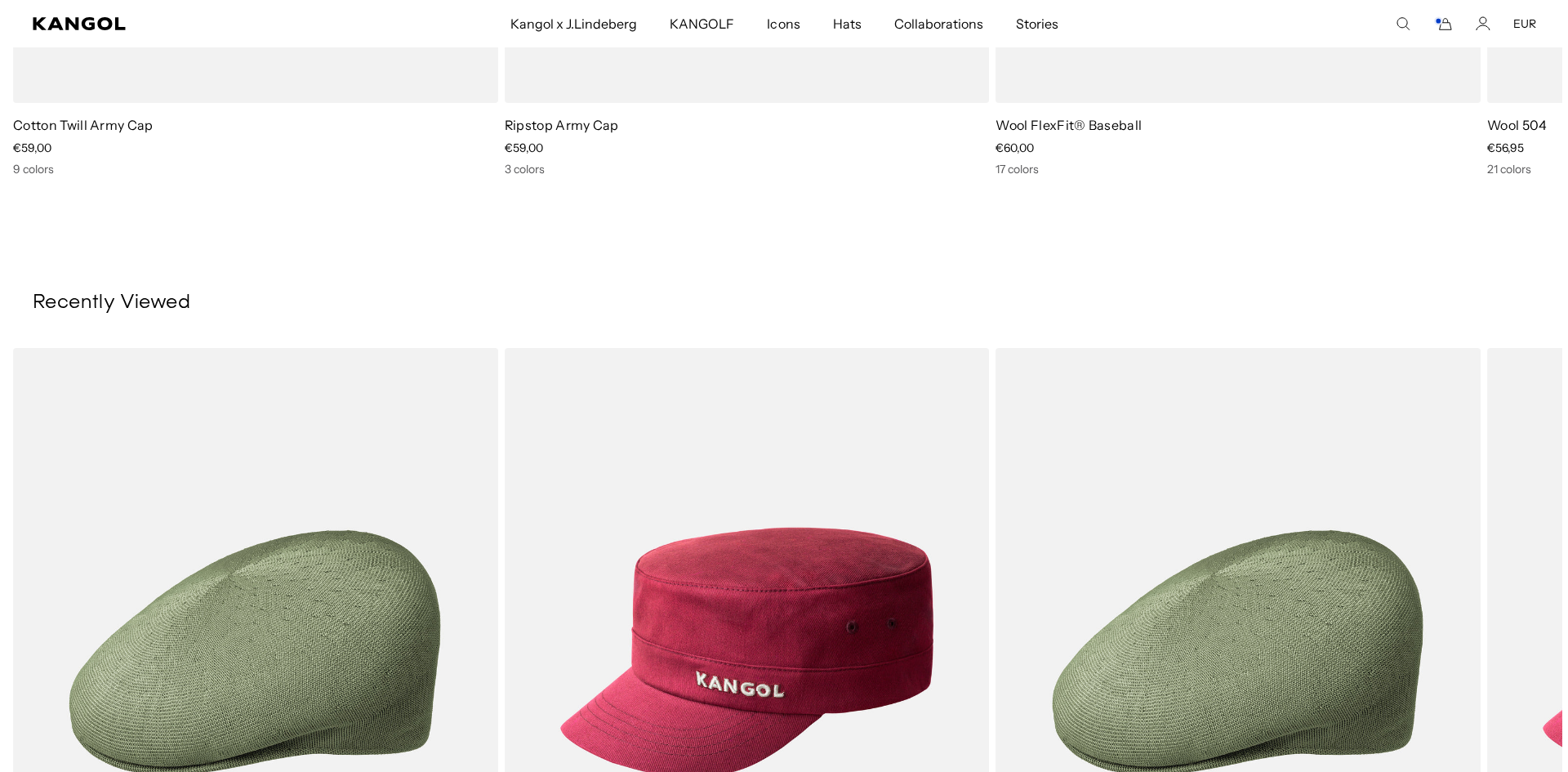
scroll to position [0, 336]
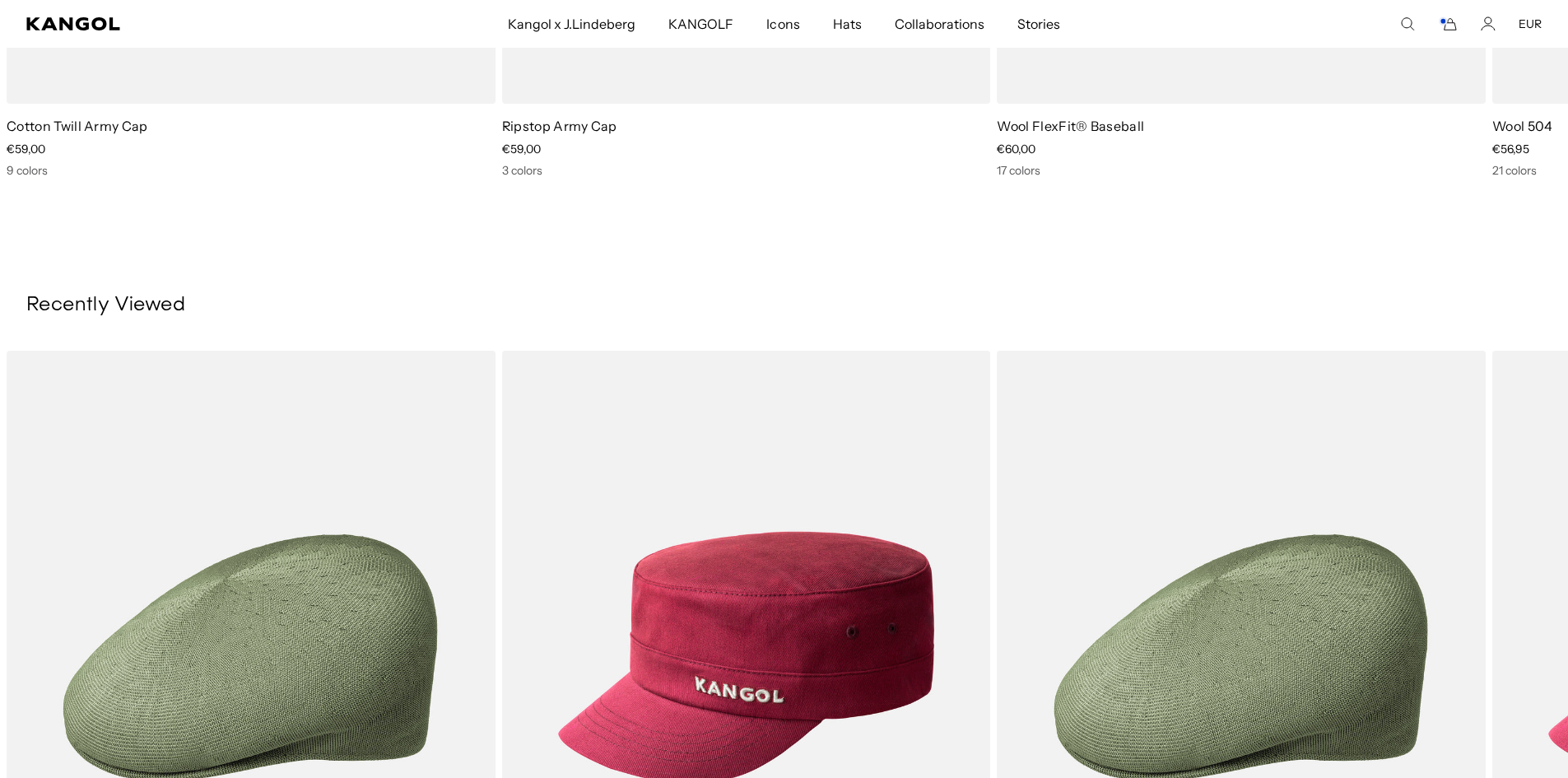
click at [1454, 22] on icon "Cart" at bounding box center [1447, 23] width 20 height 15
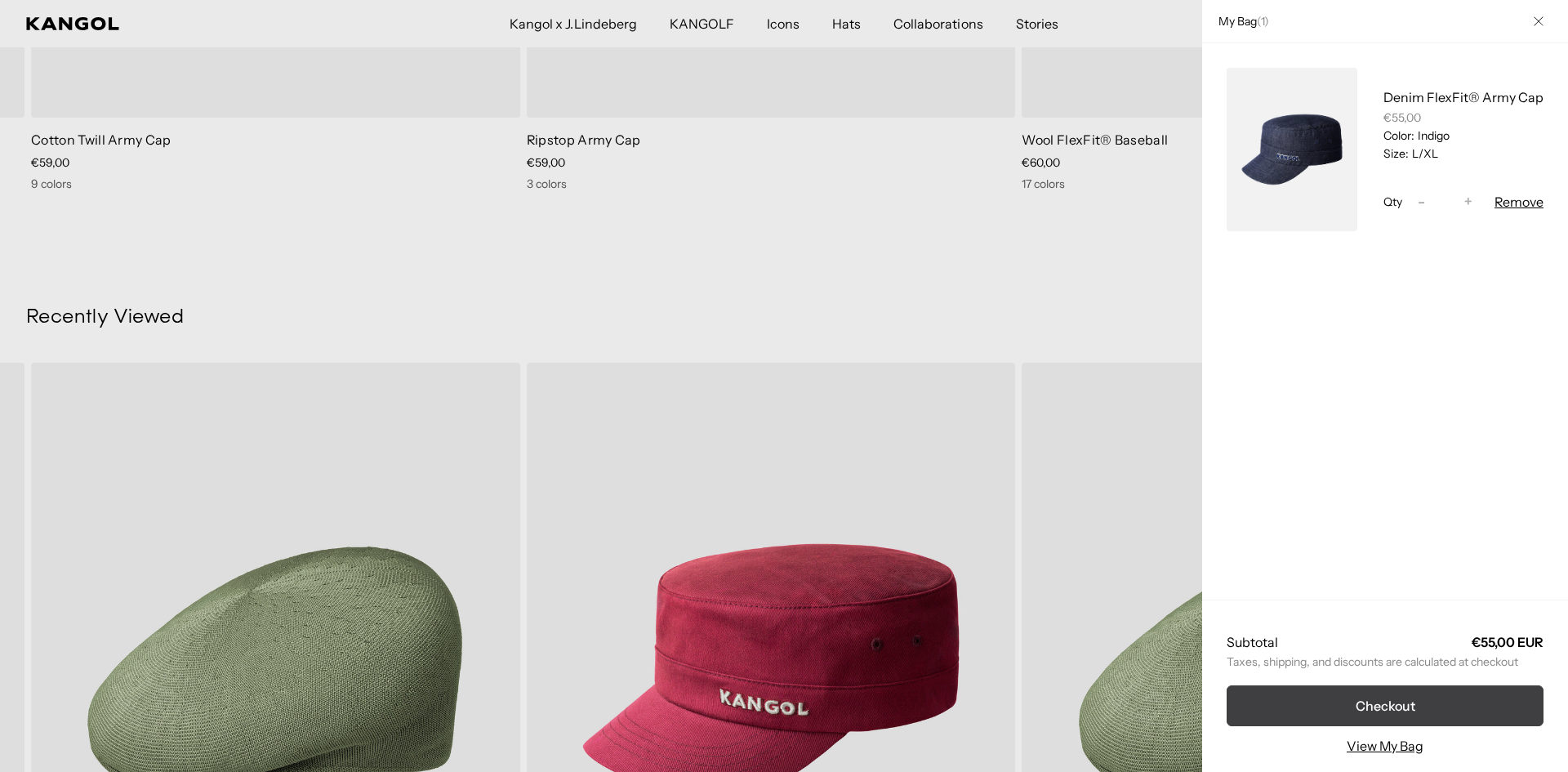
click at [1367, 715] on button "Checkout" at bounding box center [1385, 705] width 317 height 41
